Goal: Task Accomplishment & Management: Manage account settings

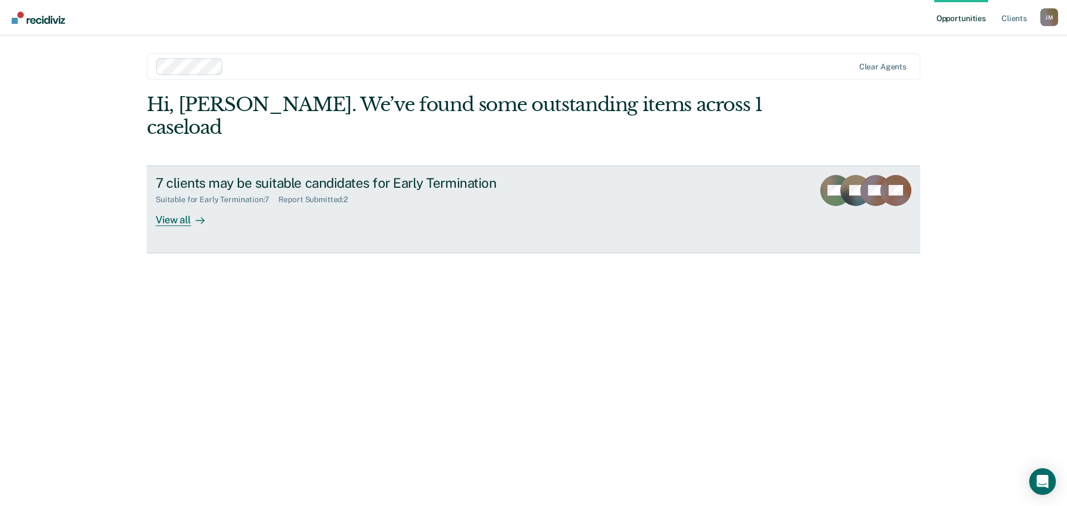
click at [271, 175] on div "7 clients may be suitable candidates for Early Termination" at bounding box center [351, 183] width 390 height 16
